Goal: Information Seeking & Learning: Find specific fact

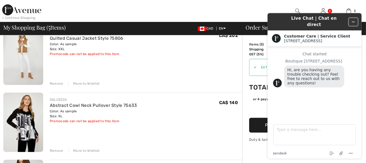
click at [353, 20] on icon "Minimize widget" at bounding box center [353, 22] width 4 height 4
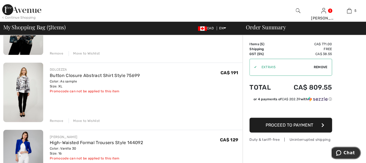
scroll to position [220, 0]
click at [16, 90] on img at bounding box center [23, 93] width 40 height 60
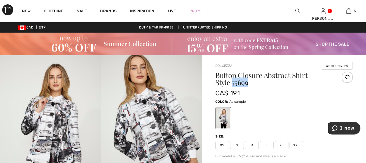
drag, startPoint x: 232, startPoint y: 83, endPoint x: 248, endPoint y: 83, distance: 16.2
click at [248, 83] on h1 "Button Closure Abstract Shirt Style 75699" at bounding box center [272, 79] width 115 height 14
drag, startPoint x: 233, startPoint y: 83, endPoint x: 247, endPoint y: 82, distance: 14.3
click at [247, 82] on h1 "Button Closure Abstract Shirt Style 75699" at bounding box center [272, 79] width 115 height 14
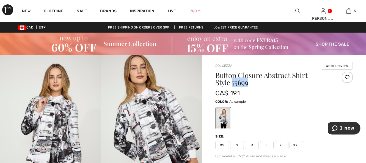
copy h1 "75699"
